Goal: Transaction & Acquisition: Book appointment/travel/reservation

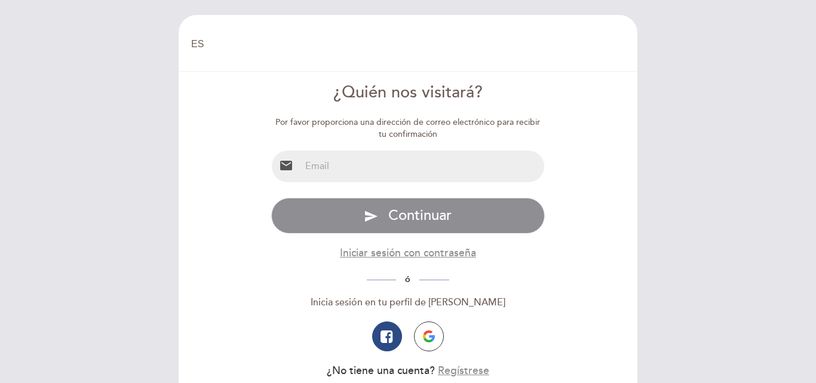
select select "es"
click at [401, 173] on input "email" at bounding box center [422, 166] width 244 height 32
type input "[PERSON_NAME][EMAIL_ADDRESS][PERSON_NAME][DOMAIN_NAME]"
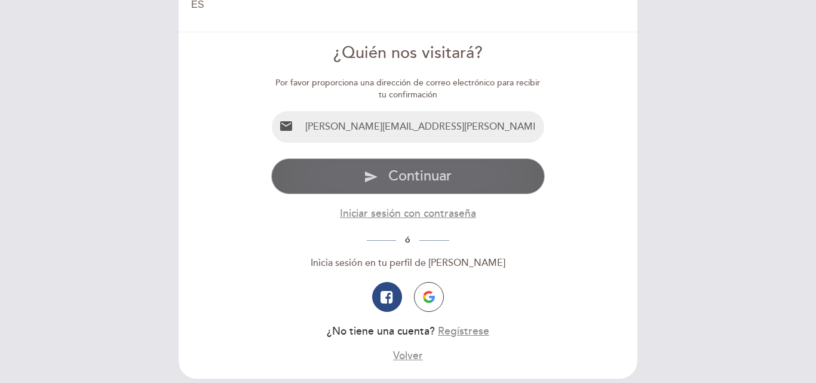
scroll to position [60, 0]
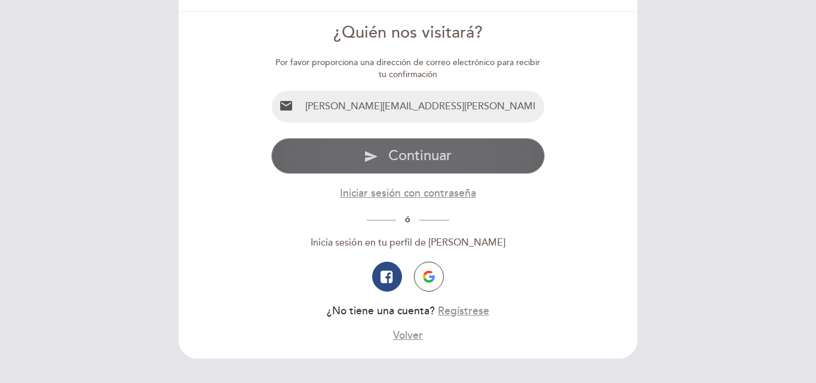
click at [460, 164] on button "send Continuar" at bounding box center [408, 156] width 274 height 36
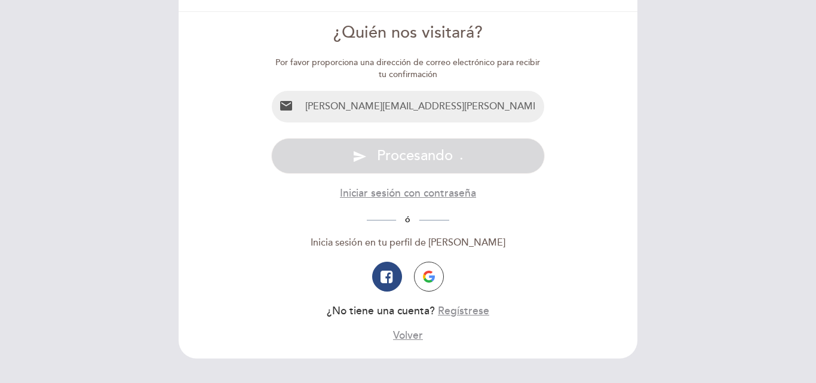
scroll to position [0, 0]
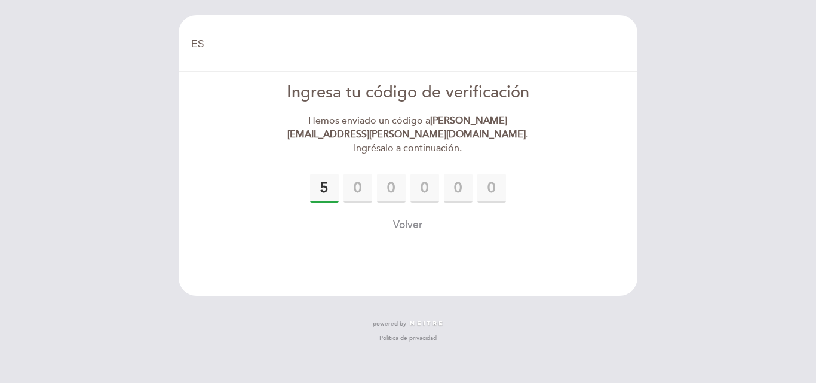
type input "5"
type input "4"
type input "3"
type input "1"
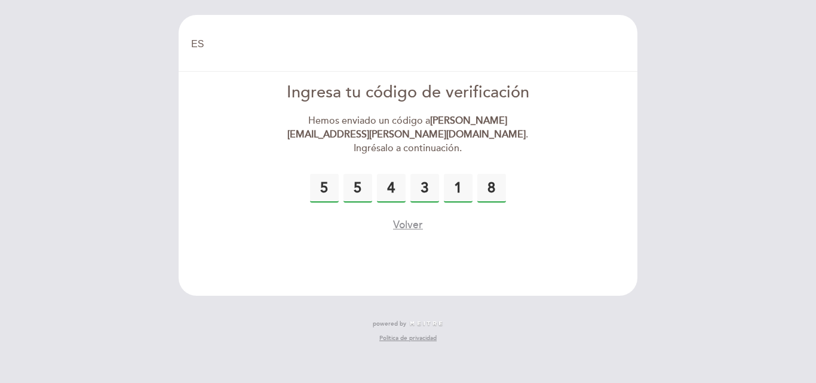
type input "8"
